Goal: Information Seeking & Learning: Learn about a topic

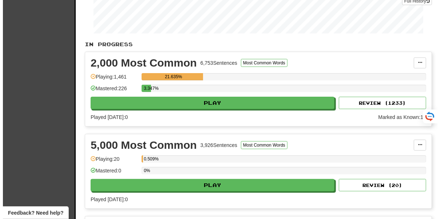
scroll to position [118, 0]
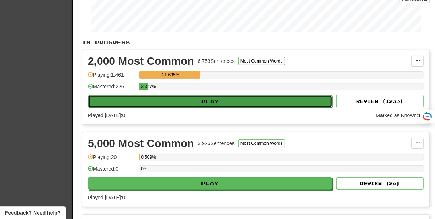
click at [215, 104] on button "Play" at bounding box center [210, 101] width 244 height 12
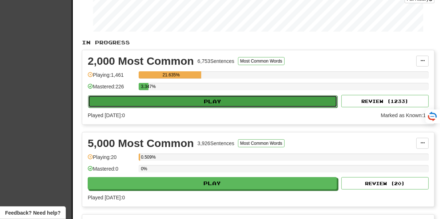
select select "**"
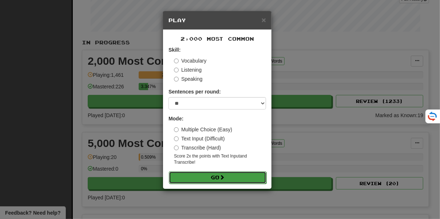
click at [213, 177] on button "Go" at bounding box center [218, 177] width 98 height 12
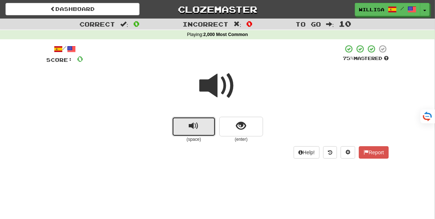
click at [193, 123] on span "replay audio" at bounding box center [194, 126] width 10 height 10
click at [191, 124] on span "replay audio" at bounding box center [194, 126] width 10 height 10
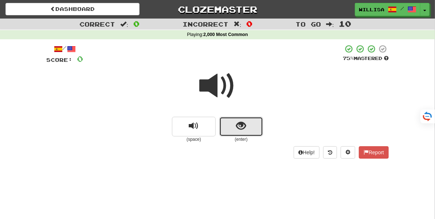
click at [237, 126] on span "show sentence" at bounding box center [241, 126] width 10 height 10
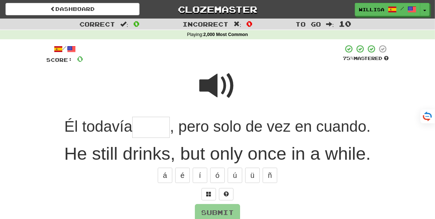
click at [142, 133] on input "text" at bounding box center [151, 127] width 38 height 21
type input "****"
click at [215, 210] on button "Submit" at bounding box center [217, 213] width 45 height 17
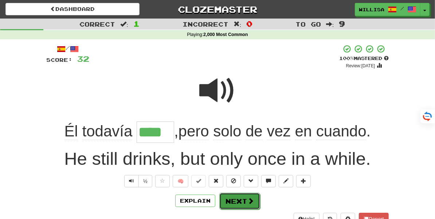
click at [236, 202] on button "Next" at bounding box center [239, 201] width 41 height 17
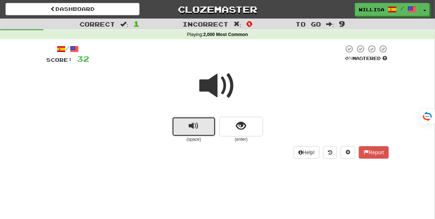
click at [187, 127] on button "replay audio" at bounding box center [194, 127] width 44 height 20
click at [188, 127] on button "replay audio" at bounding box center [194, 127] width 44 height 20
click at [192, 124] on span "replay audio" at bounding box center [194, 126] width 10 height 10
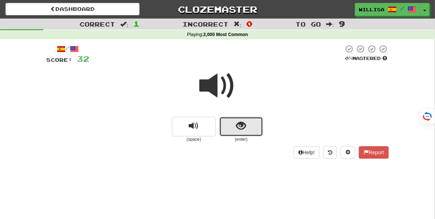
click at [239, 128] on span "show sentence" at bounding box center [241, 126] width 10 height 10
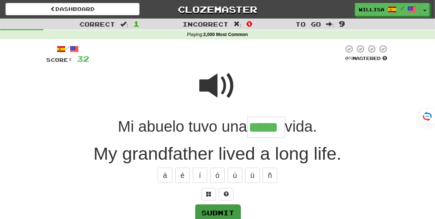
type input "*****"
click at [218, 208] on button "Submit" at bounding box center [217, 213] width 45 height 17
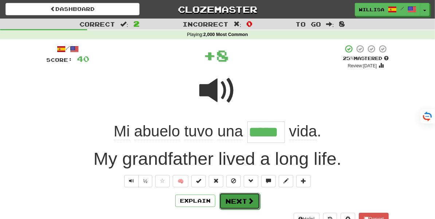
click at [233, 198] on button "Next" at bounding box center [239, 201] width 41 height 17
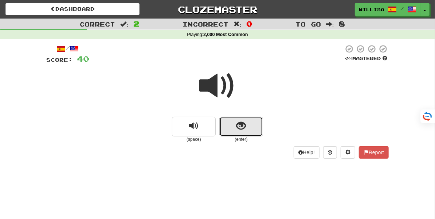
click at [236, 125] on button "show sentence" at bounding box center [241, 127] width 44 height 20
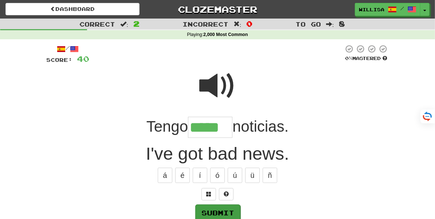
type input "*****"
click at [217, 211] on button "Submit" at bounding box center [217, 213] width 45 height 17
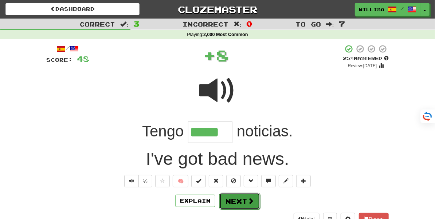
click at [239, 202] on button "Next" at bounding box center [239, 201] width 41 height 17
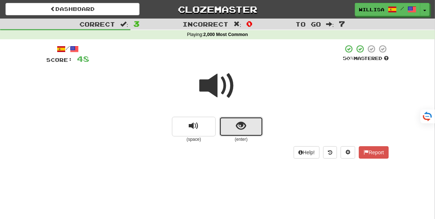
click at [229, 130] on button "show sentence" at bounding box center [241, 127] width 44 height 20
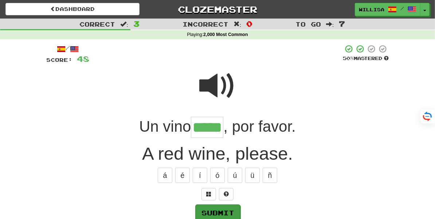
type input "*****"
click at [210, 212] on button "Submit" at bounding box center [217, 213] width 45 height 17
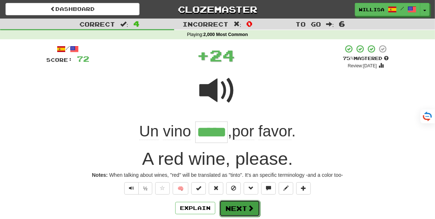
click at [239, 206] on button "Next" at bounding box center [239, 208] width 41 height 17
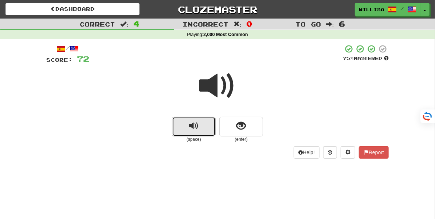
click at [188, 129] on button "replay audio" at bounding box center [194, 127] width 44 height 20
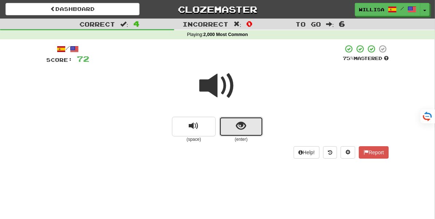
click at [236, 128] on button "show sentence" at bounding box center [241, 127] width 44 height 20
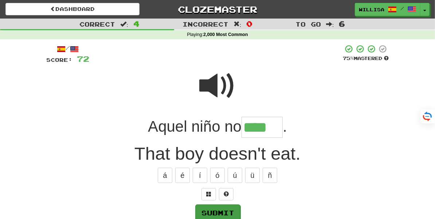
type input "****"
click at [218, 213] on button "Submit" at bounding box center [217, 213] width 45 height 17
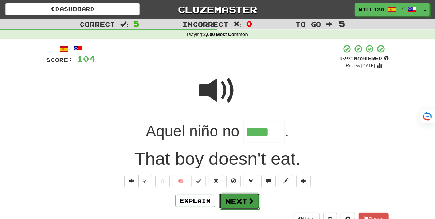
click at [240, 200] on button "Next" at bounding box center [239, 201] width 41 height 17
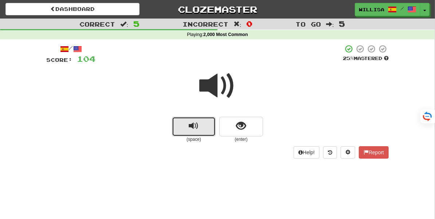
click at [189, 129] on button "replay audio" at bounding box center [194, 127] width 44 height 20
click at [192, 128] on span "replay audio" at bounding box center [194, 126] width 10 height 10
click at [195, 127] on span "replay audio" at bounding box center [194, 126] width 10 height 10
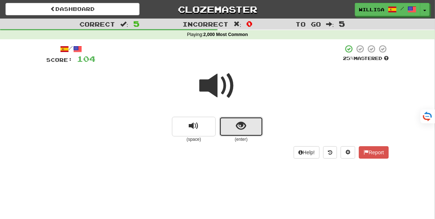
click at [246, 126] on button "show sentence" at bounding box center [241, 127] width 44 height 20
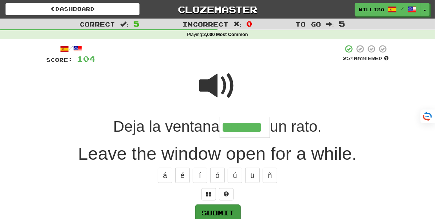
type input "*******"
click at [219, 212] on button "Submit" at bounding box center [217, 213] width 45 height 17
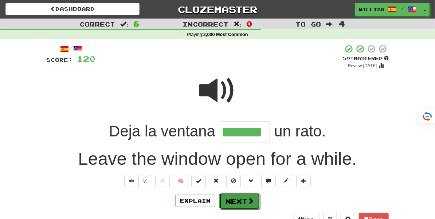
click at [239, 202] on button "Next" at bounding box center [239, 201] width 41 height 17
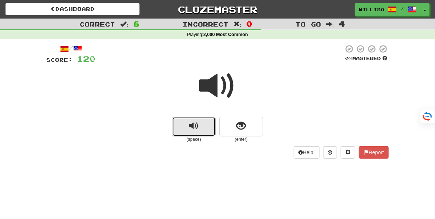
click at [186, 131] on button "replay audio" at bounding box center [194, 127] width 44 height 20
click at [185, 128] on button "replay audio" at bounding box center [194, 127] width 44 height 20
click at [188, 128] on button "replay audio" at bounding box center [194, 127] width 44 height 20
click at [195, 127] on span "replay audio" at bounding box center [194, 126] width 10 height 10
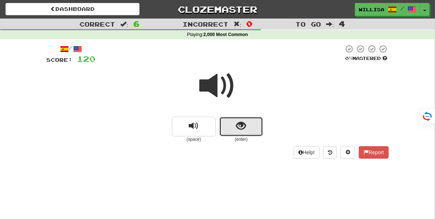
click at [236, 123] on span "show sentence" at bounding box center [241, 126] width 10 height 10
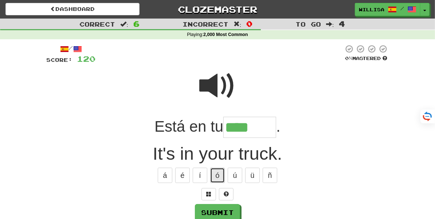
click at [217, 177] on button "ó" at bounding box center [217, 175] width 15 height 15
type input "******"
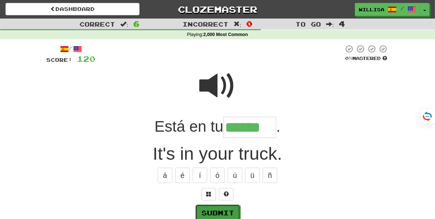
click at [218, 211] on button "Submit" at bounding box center [217, 213] width 45 height 17
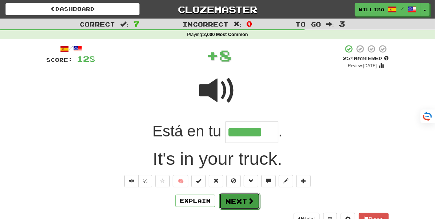
click at [241, 199] on button "Next" at bounding box center [239, 201] width 41 height 17
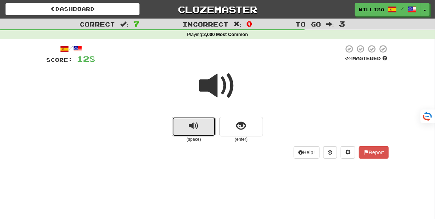
click at [188, 128] on button "replay audio" at bounding box center [194, 127] width 44 height 20
click at [189, 128] on span "replay audio" at bounding box center [194, 126] width 10 height 10
click at [190, 129] on span "replay audio" at bounding box center [194, 126] width 10 height 10
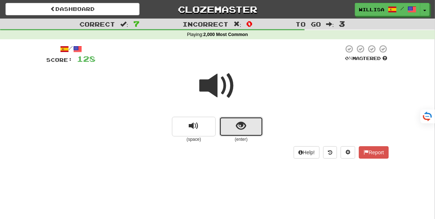
click at [238, 130] on span "show sentence" at bounding box center [241, 126] width 10 height 10
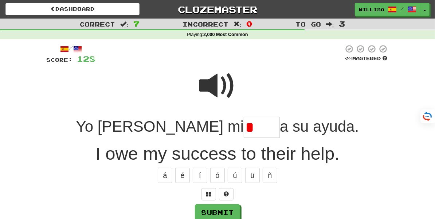
type input "*"
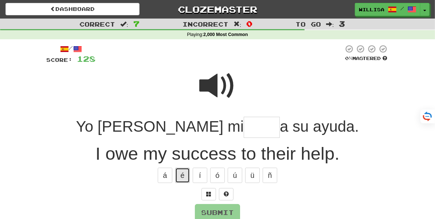
click at [184, 179] on button "é" at bounding box center [182, 175] width 15 height 15
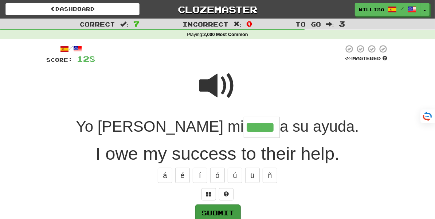
type input "*****"
click at [227, 211] on button "Submit" at bounding box center [217, 213] width 45 height 17
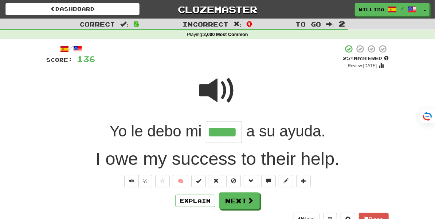
click at [394, 169] on div "/ Score: 136 + 8 25 % Mastered Review: [DATE] Yo [PERSON_NAME] mi ***** a su ay…" at bounding box center [217, 143] width 353 height 208
click at [244, 200] on button "Next" at bounding box center [239, 201] width 41 height 17
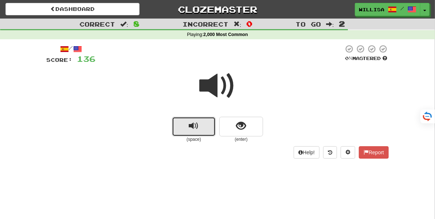
click at [190, 127] on span "replay audio" at bounding box center [194, 126] width 10 height 10
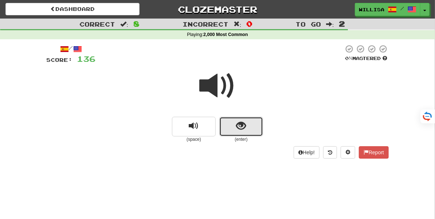
click at [237, 129] on span "show sentence" at bounding box center [241, 126] width 10 height 10
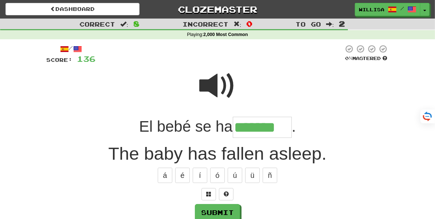
type input "*******"
click at [229, 138] on div "/ Score: 136 0 % Mastered El bebé se ha ******* . The baby has fallen asleep. á…" at bounding box center [217, 140] width 342 height 193
click at [215, 212] on button "Submit" at bounding box center [217, 213] width 45 height 17
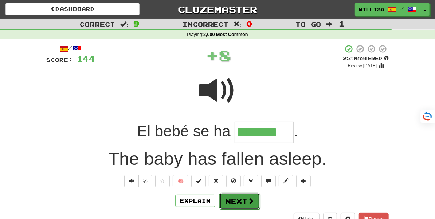
click at [240, 200] on button "Next" at bounding box center [239, 201] width 41 height 17
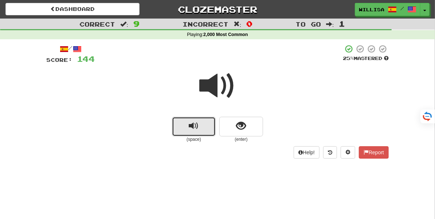
click at [182, 127] on button "replay audio" at bounding box center [194, 127] width 44 height 20
click at [187, 128] on button "replay audio" at bounding box center [194, 127] width 44 height 20
click at [193, 129] on span "replay audio" at bounding box center [194, 126] width 10 height 10
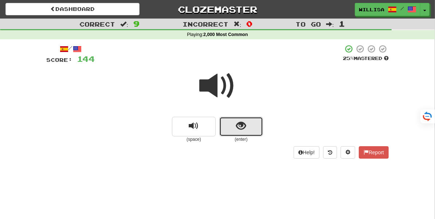
click at [226, 127] on button "show sentence" at bounding box center [241, 127] width 44 height 20
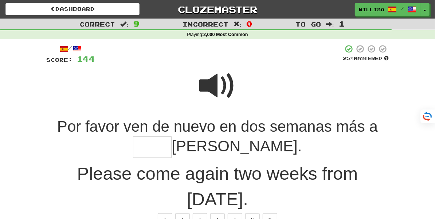
click at [218, 87] on span at bounding box center [217, 86] width 36 height 36
click at [171, 137] on input "text" at bounding box center [152, 147] width 39 height 21
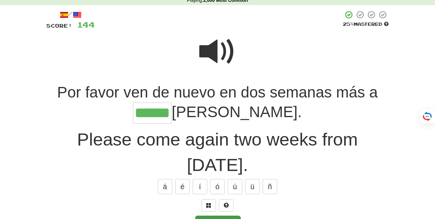
type input "******"
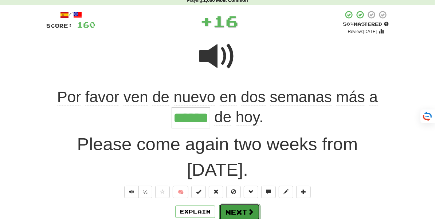
click at [236, 204] on button "Next" at bounding box center [239, 212] width 41 height 17
